Goal: Find specific page/section: Find specific page/section

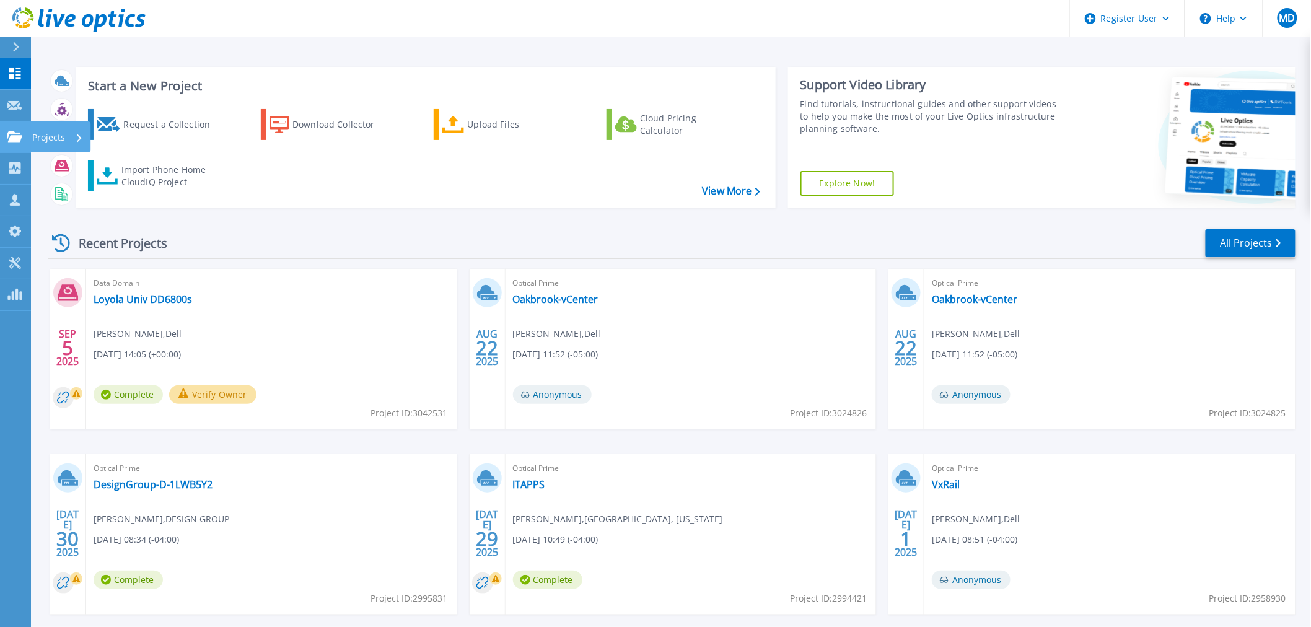
click at [21, 135] on icon at bounding box center [14, 136] width 15 height 11
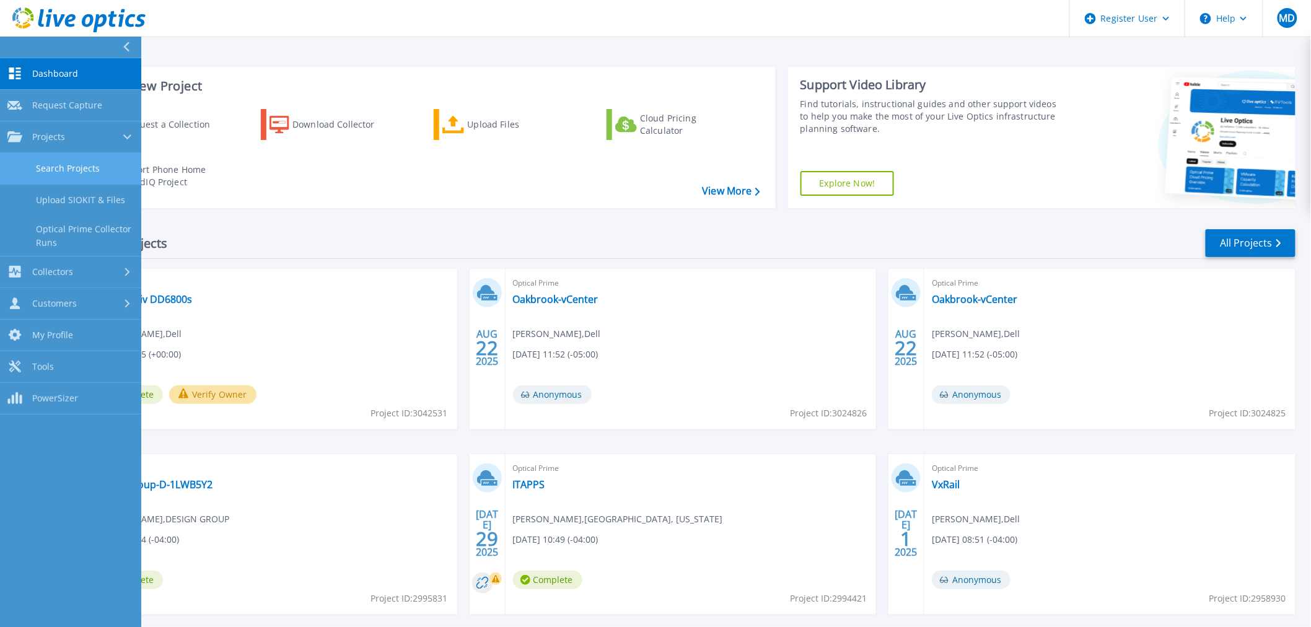
click at [59, 175] on link "Search Projects" at bounding box center [70, 169] width 141 height 32
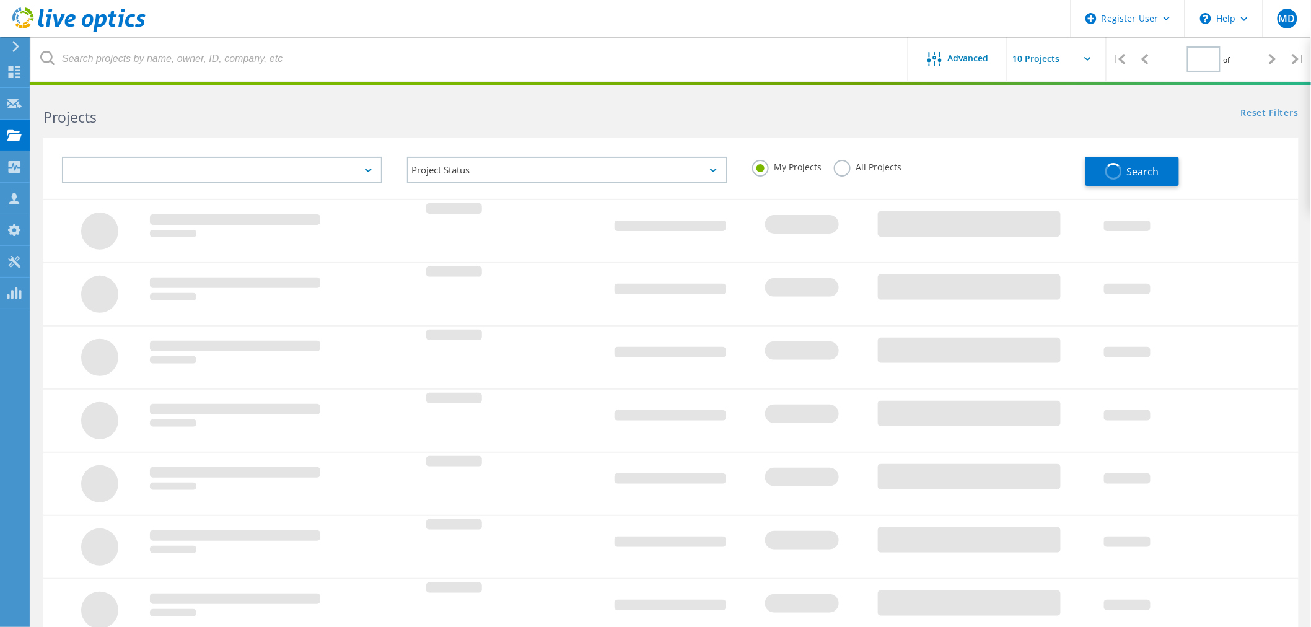
type input "1"
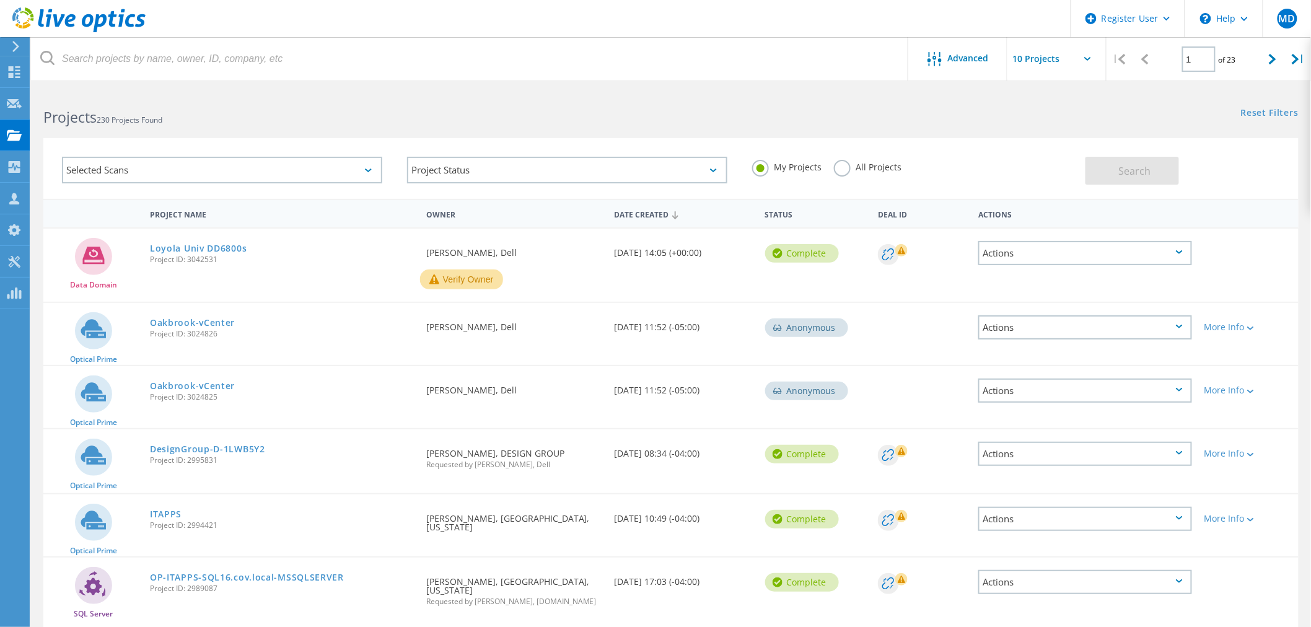
drag, startPoint x: 873, startPoint y: 165, endPoint x: 952, endPoint y: 100, distance: 102.5
click at [873, 165] on label "All Projects" at bounding box center [868, 166] width 68 height 12
click at [0, 0] on input "All Projects" at bounding box center [0, 0] width 0 height 0
click at [964, 82] on div at bounding box center [655, 83] width 1311 height 3
click at [964, 73] on div "Advanced" at bounding box center [957, 58] width 99 height 43
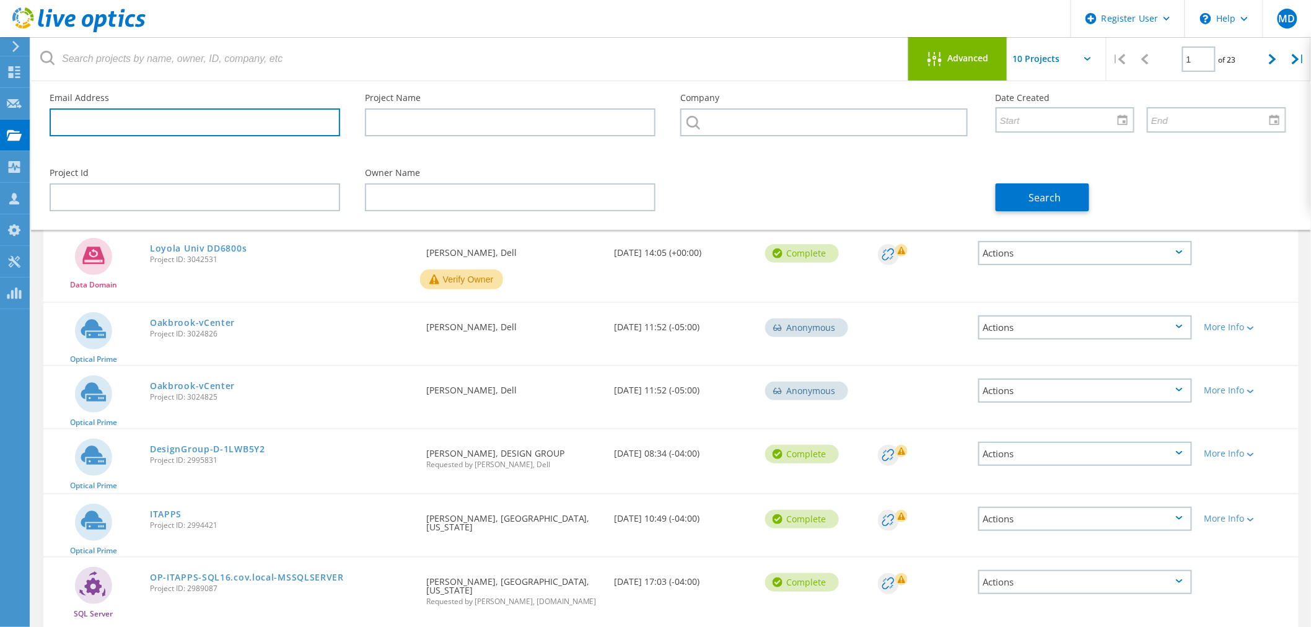
drag, startPoint x: 283, startPoint y: 128, endPoint x: 302, endPoint y: 128, distance: 18.6
click at [283, 128] on input "text" at bounding box center [195, 122] width 290 height 28
paste input "[EMAIL_ADDRESS][DOMAIN_NAME]"
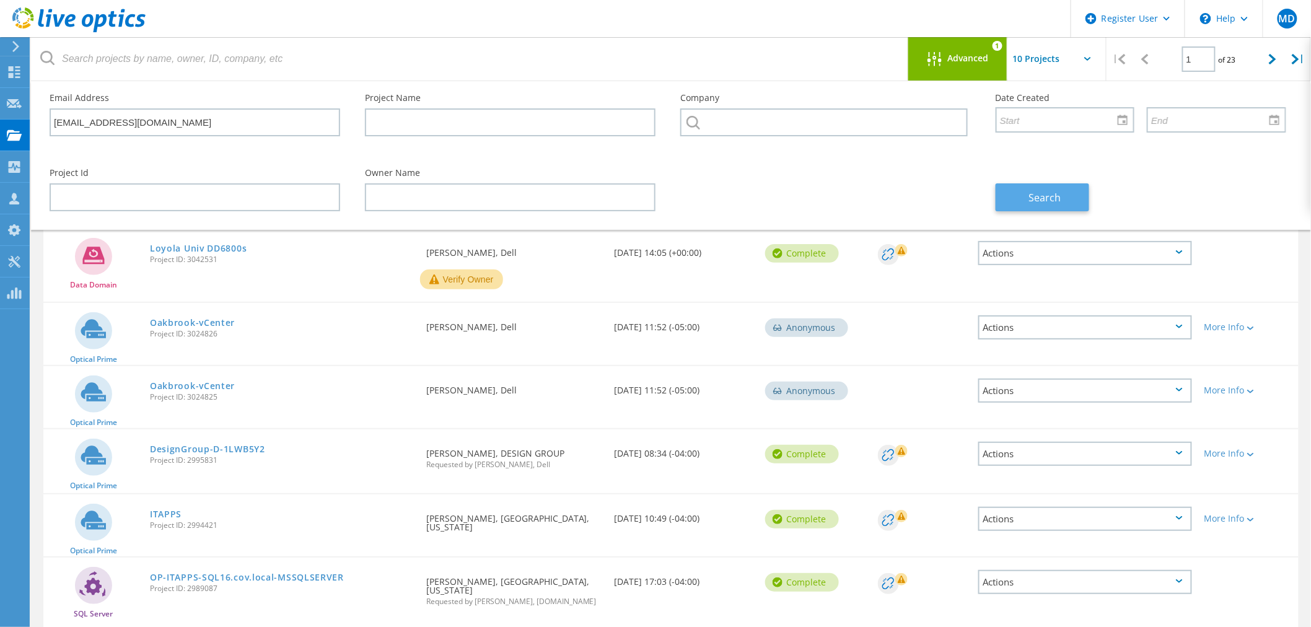
click at [1006, 189] on button "Search" at bounding box center [1042, 197] width 94 height 28
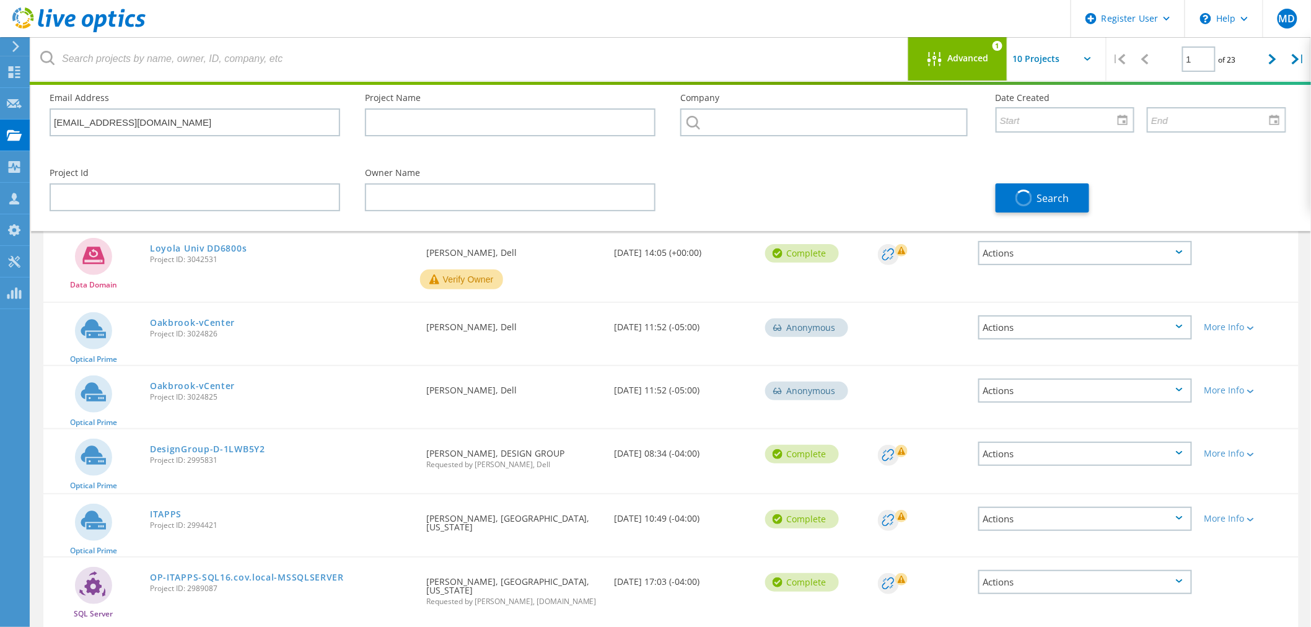
click at [969, 54] on span "Advanced" at bounding box center [968, 58] width 41 height 9
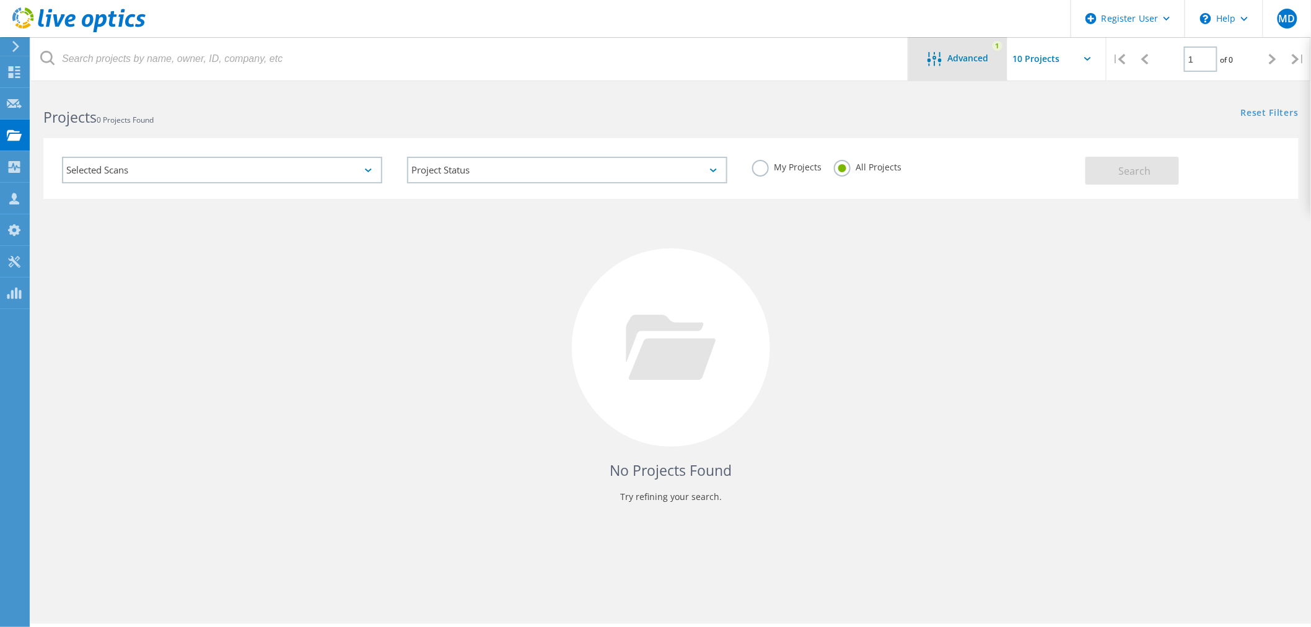
click at [961, 69] on div "Advanced 1" at bounding box center [957, 58] width 99 height 43
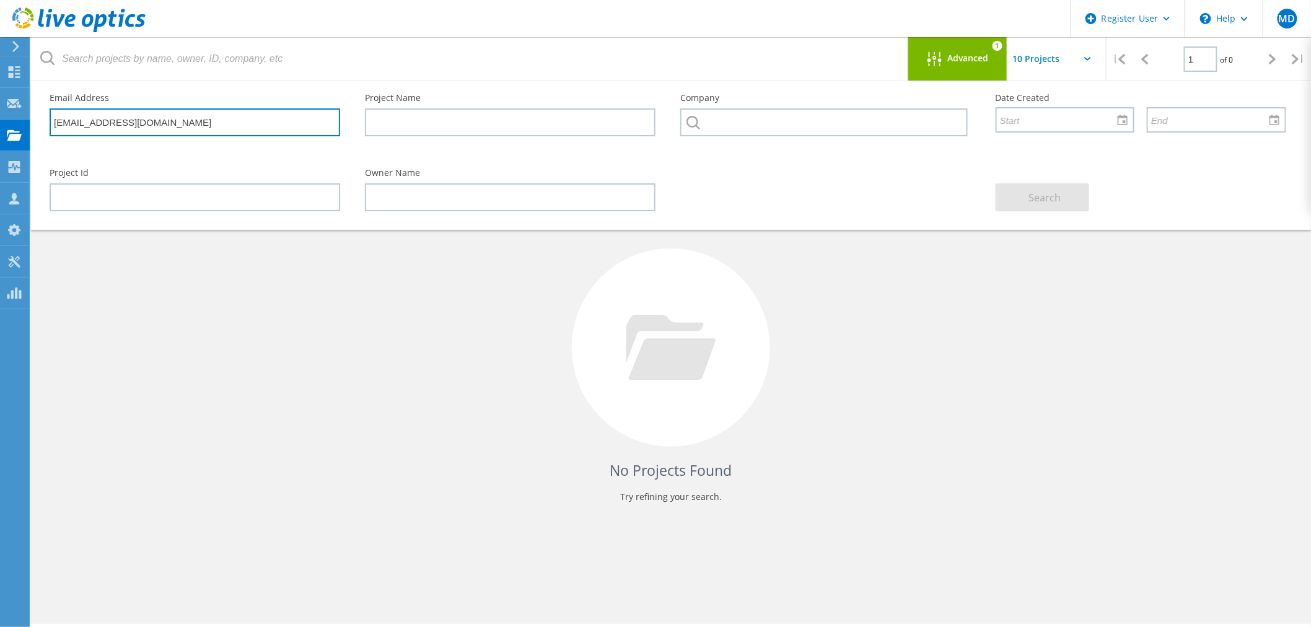
drag, startPoint x: 266, startPoint y: 134, endPoint x: 41, endPoint y: 128, distance: 225.5
click at [37, 128] on div "Email Address [EMAIL_ADDRESS][DOMAIN_NAME]" at bounding box center [194, 115] width 315 height 68
paste input "Abhimanyu.Singh"
type input "[EMAIL_ADDRESS][DOMAIN_NAME]"
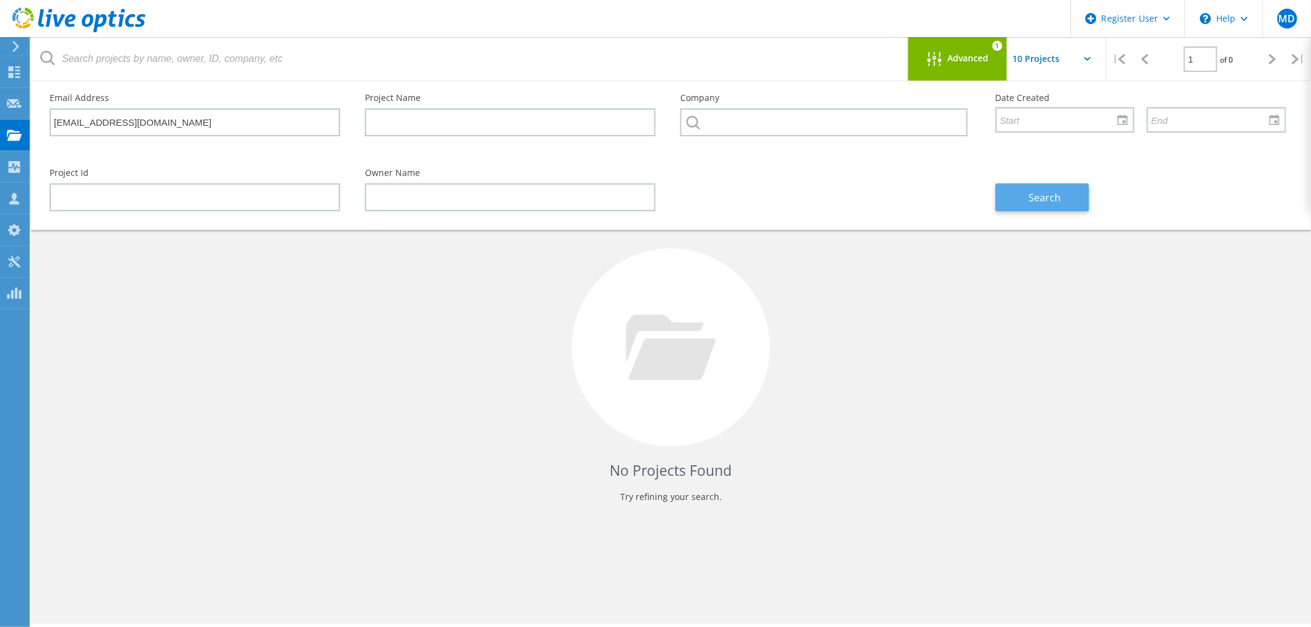
click at [1039, 196] on span "Search" at bounding box center [1044, 198] width 32 height 14
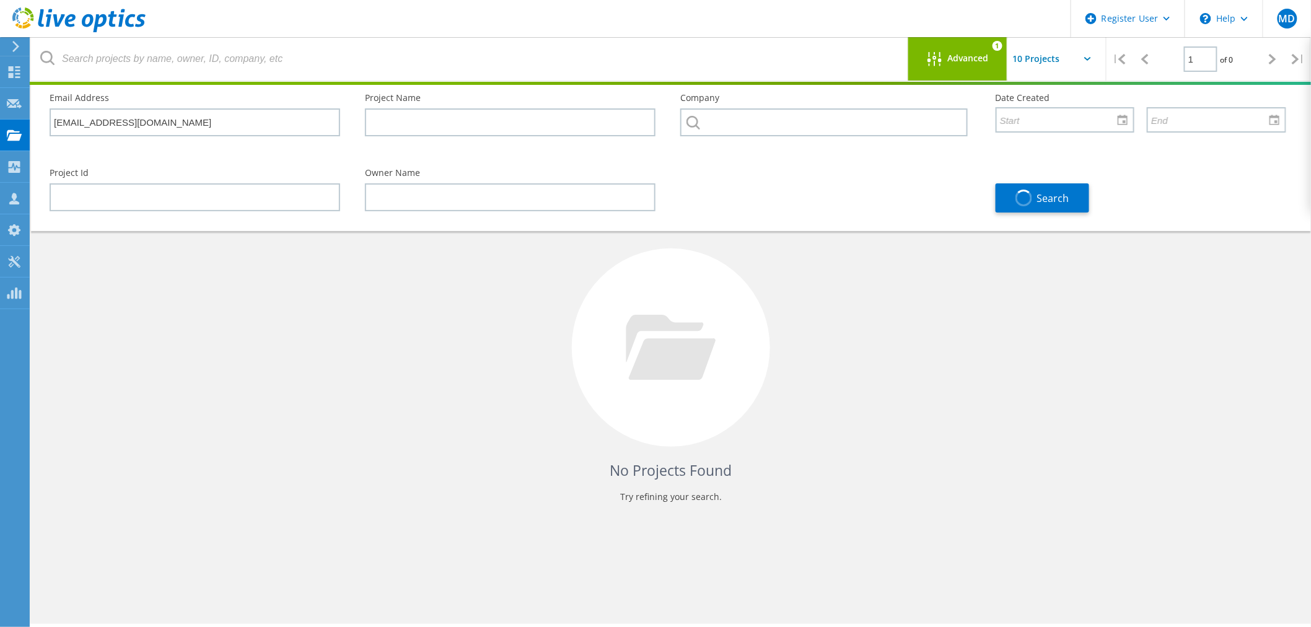
click at [963, 71] on div "Advanced 1" at bounding box center [957, 58] width 99 height 43
